Goal: Find specific page/section: Find specific page/section

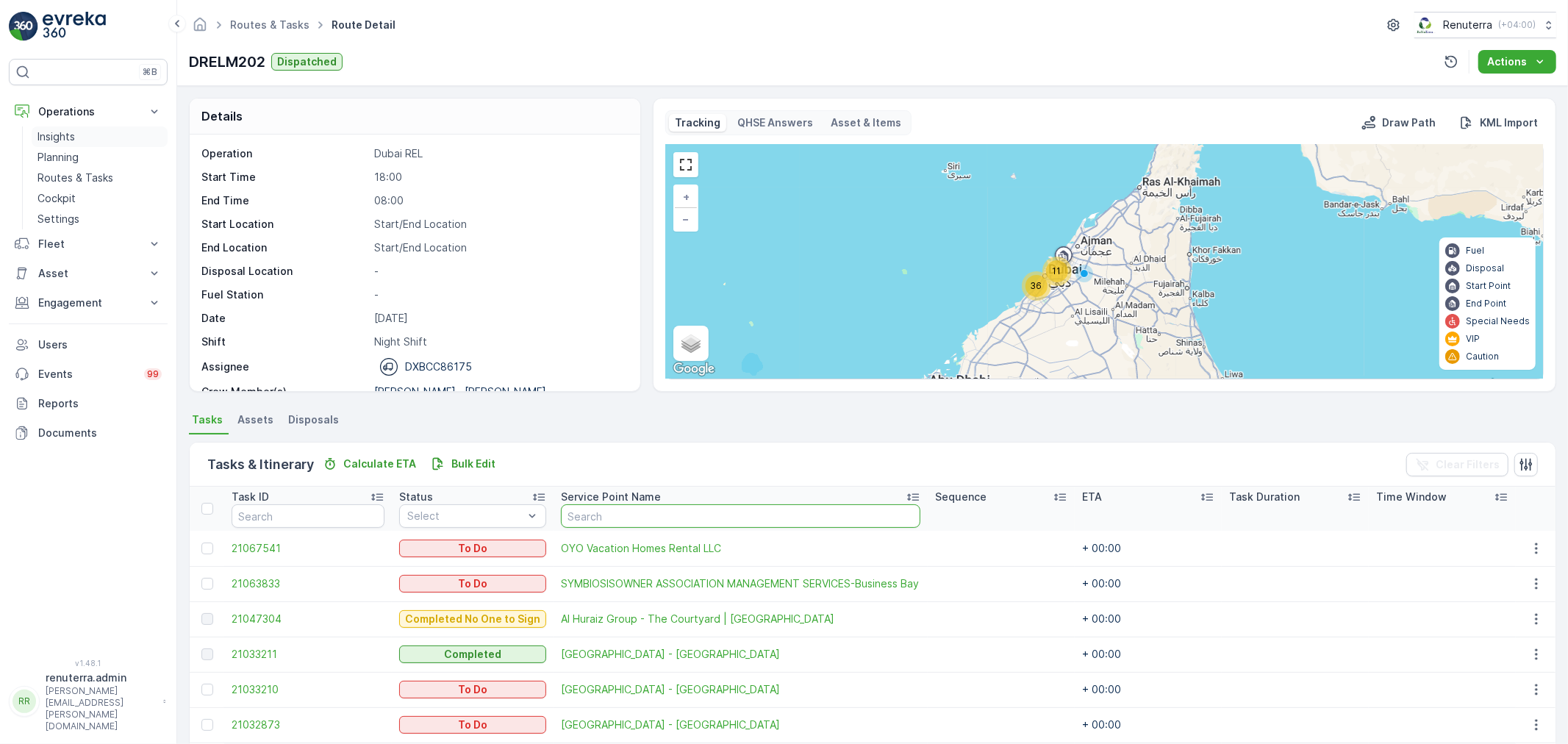
scroll to position [82, 0]
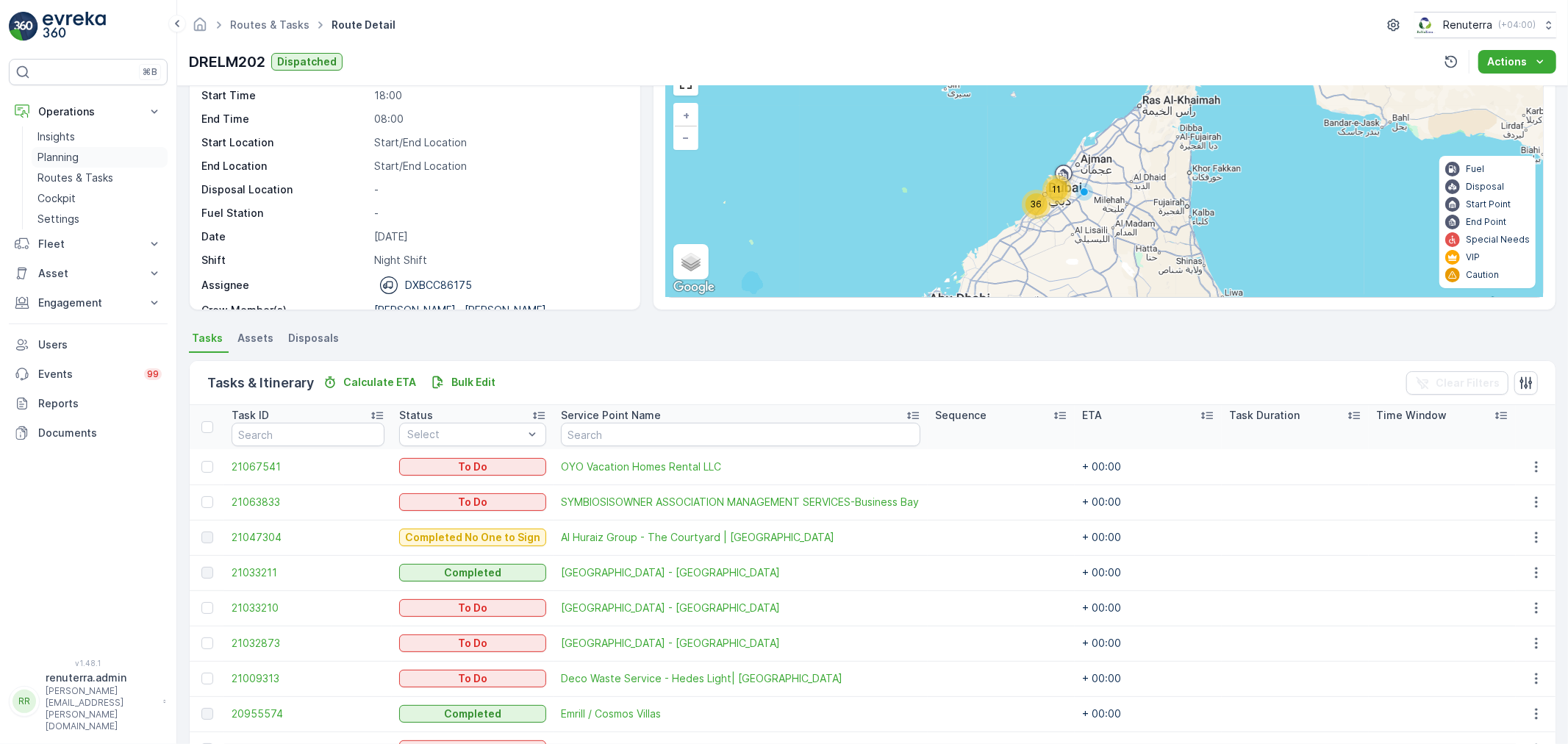
click at [55, 158] on p "Planning" at bounding box center [59, 157] width 41 height 15
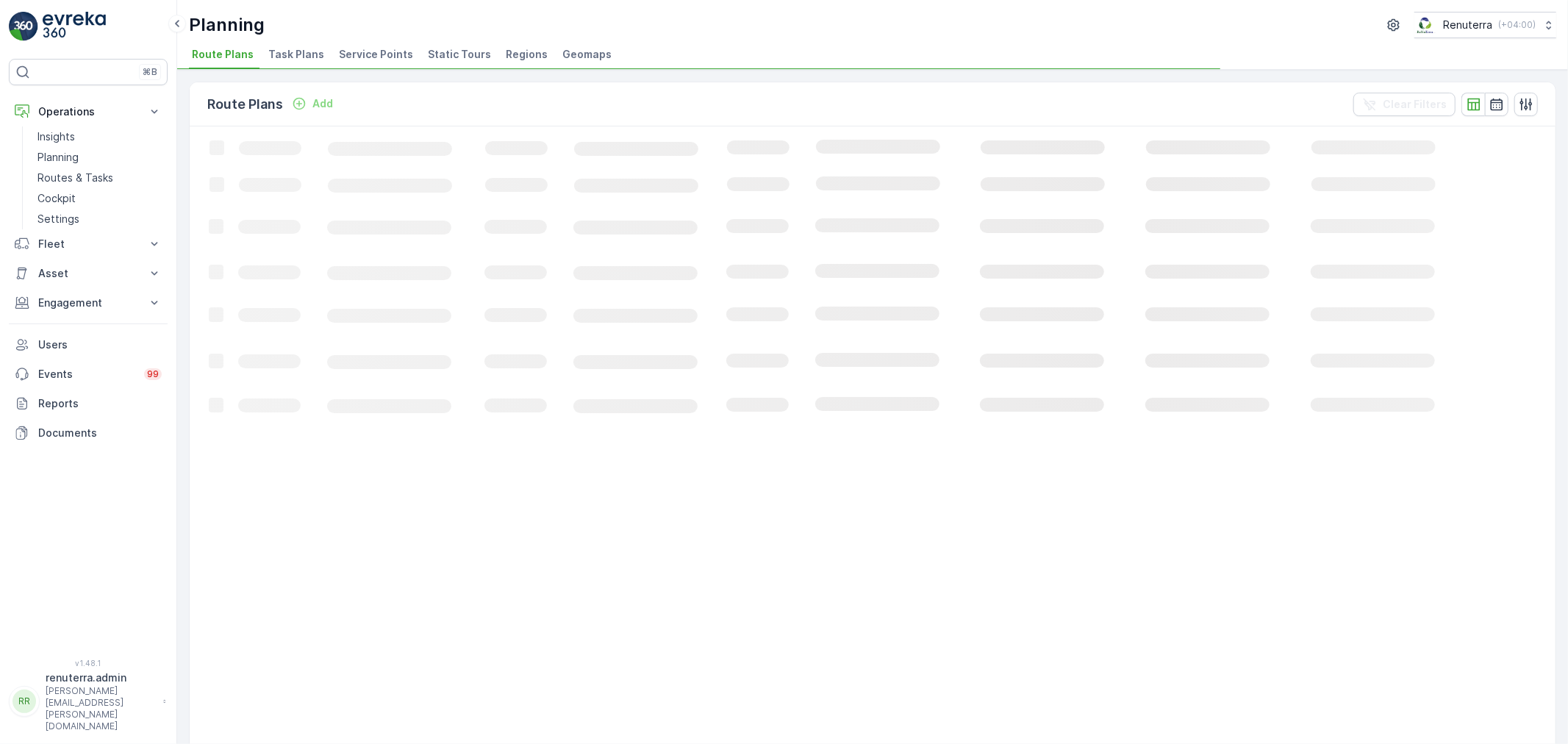
click at [395, 47] on span "Service Points" at bounding box center [376, 54] width 74 height 15
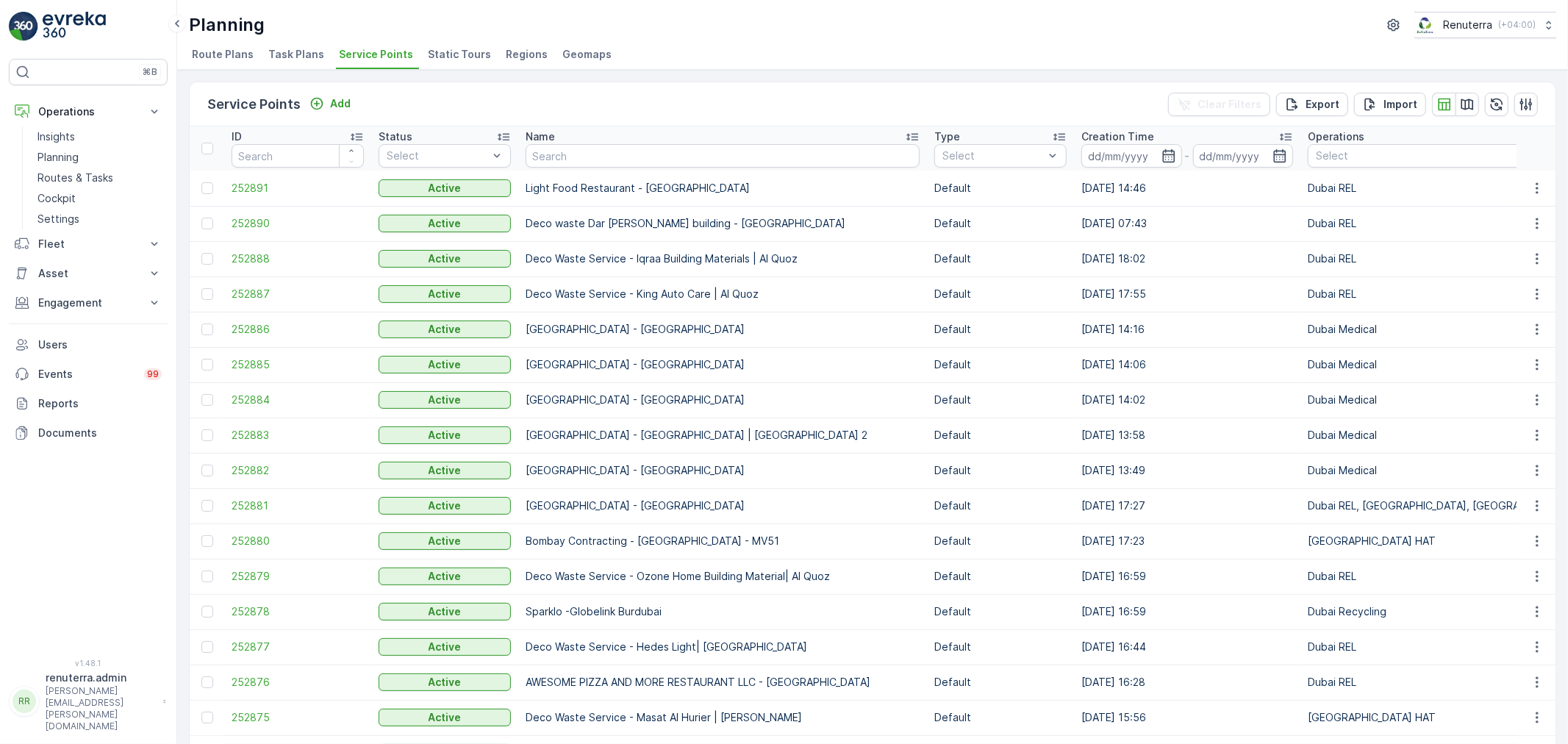
click at [615, 169] on th "Name" at bounding box center [722, 148] width 409 height 44
drag, startPoint x: 617, startPoint y: 133, endPoint x: 613, endPoint y: 141, distance: 8.9
click at [617, 138] on div "Name" at bounding box center [723, 136] width 394 height 15
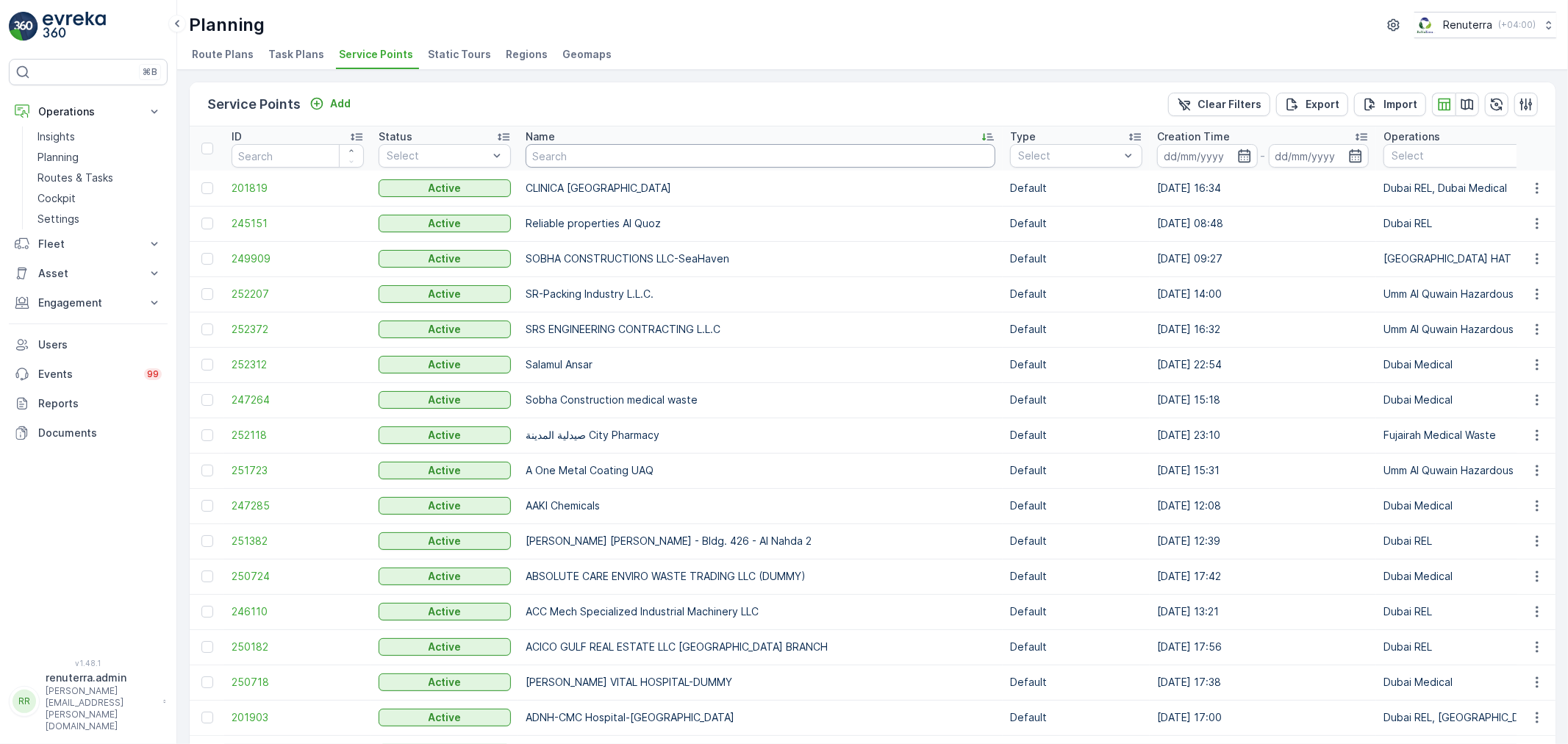
click at [619, 157] on input "text" at bounding box center [761, 155] width 470 height 23
type input "cmc"
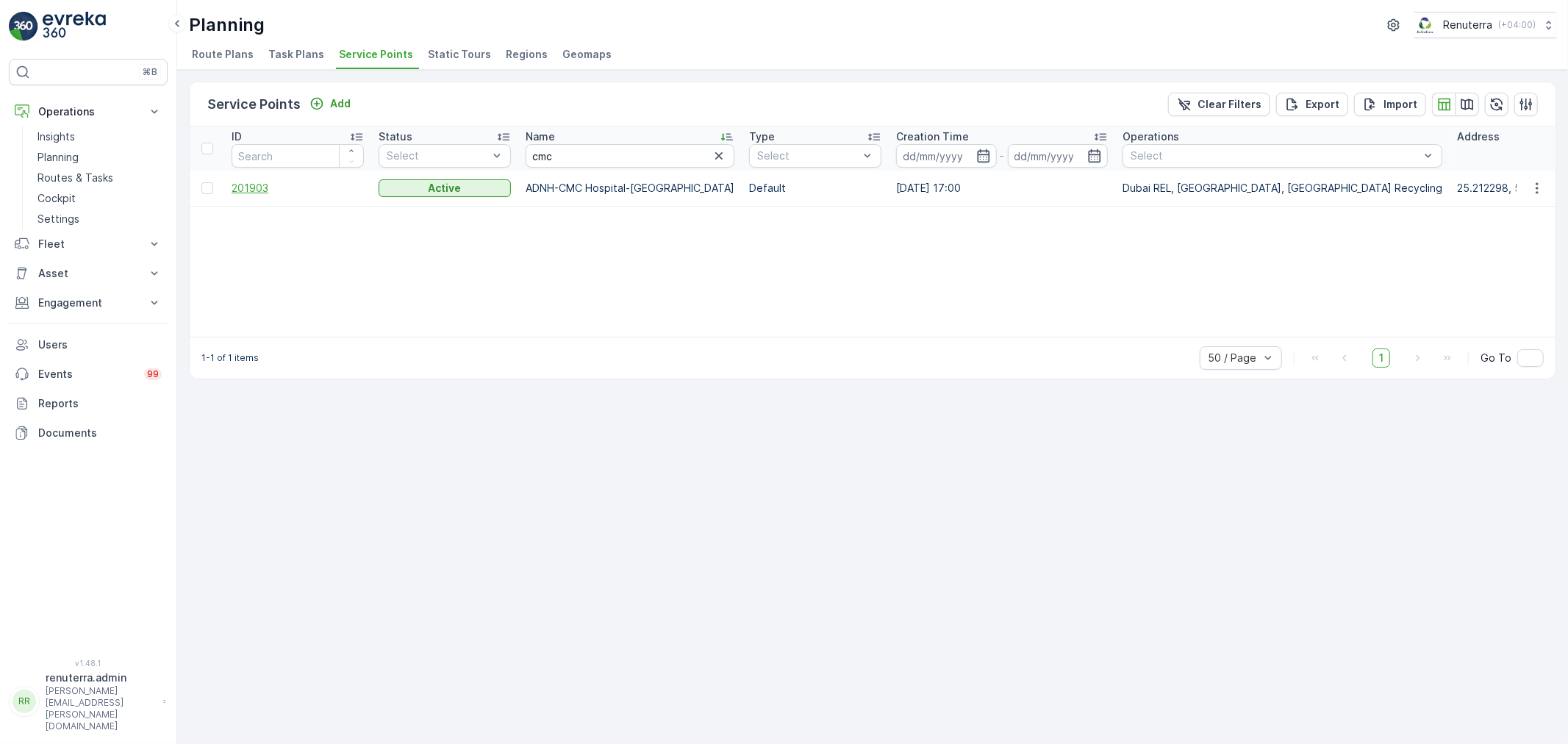
click at [245, 189] on span "201903" at bounding box center [298, 188] width 133 height 15
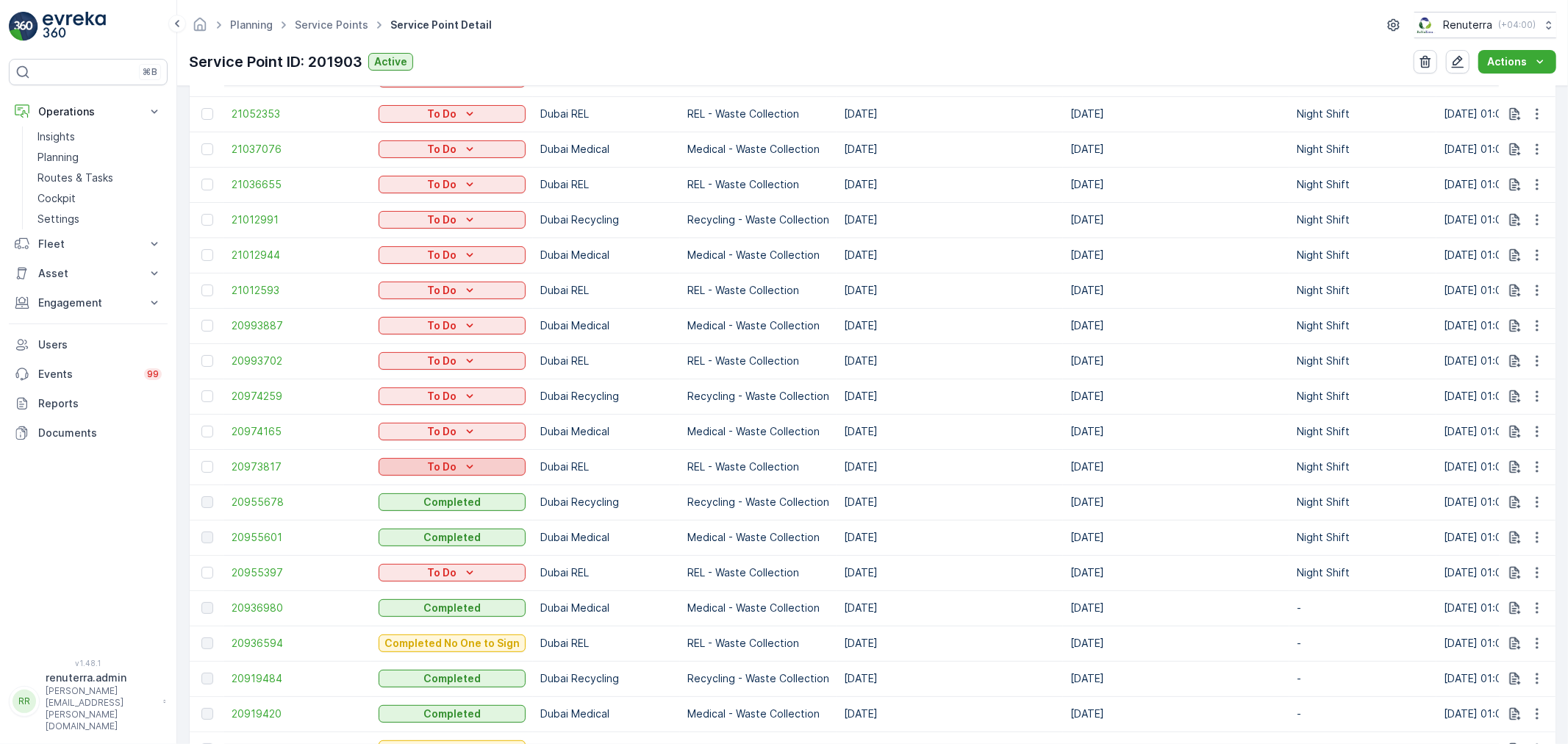
scroll to position [653, 0]
click at [243, 565] on span "20955397" at bounding box center [298, 572] width 133 height 15
